Goal: Transaction & Acquisition: Purchase product/service

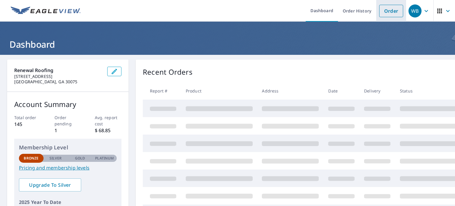
click at [388, 15] on link "Order" at bounding box center [391, 11] width 24 height 12
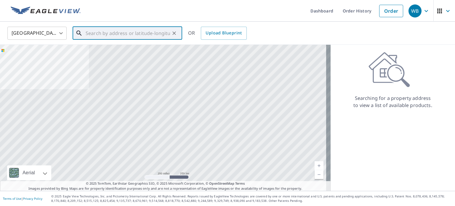
click at [99, 33] on input "text" at bounding box center [128, 33] width 84 height 17
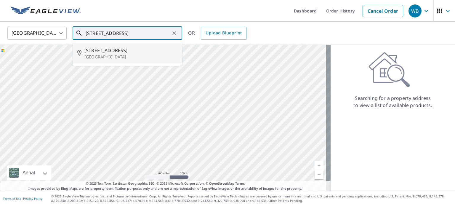
click at [106, 47] on span "[STREET_ADDRESS]" at bounding box center [130, 50] width 93 height 7
type input "[STREET_ADDRESS]"
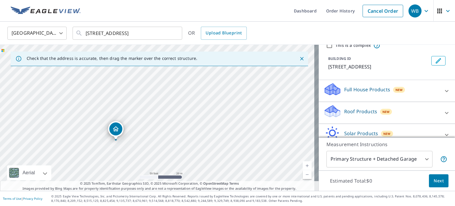
scroll to position [26, 0]
click at [443, 110] on icon at bounding box center [446, 112] width 7 height 7
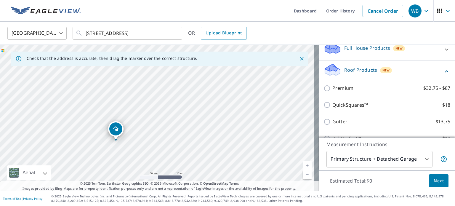
scroll to position [68, 0]
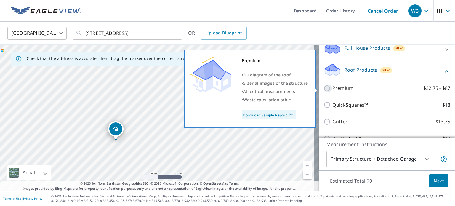
click at [324, 89] on input "Premium $32.75 - $87" at bounding box center [328, 88] width 9 height 7
checkbox input "true"
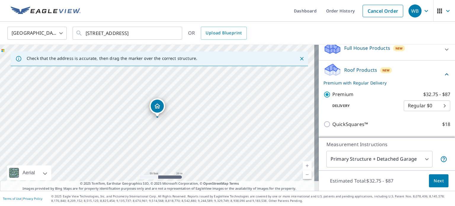
click at [434, 181] on span "Next" at bounding box center [439, 180] width 10 height 7
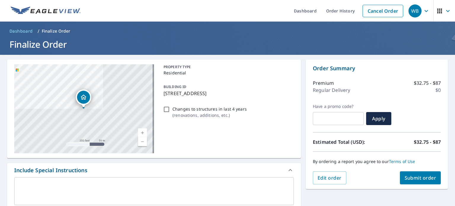
click at [405, 176] on span "Submit order" at bounding box center [421, 178] width 32 height 7
